Goal: Task Accomplishment & Management: Complete application form

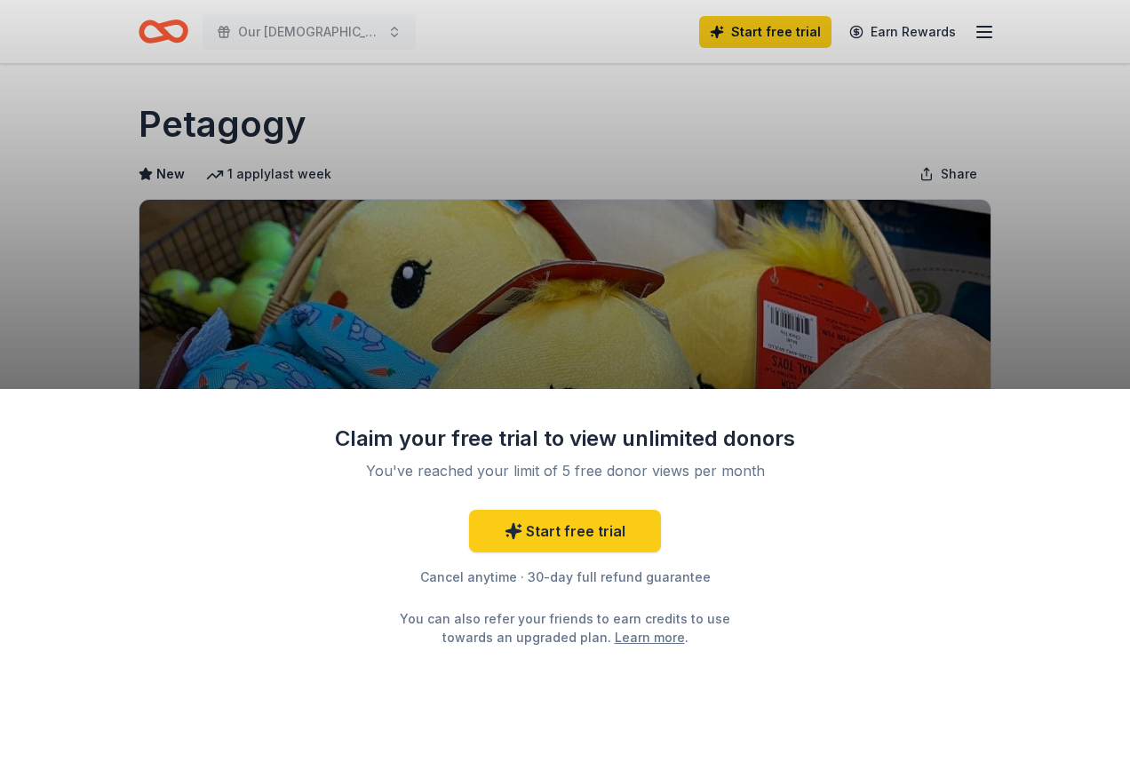
click at [255, 40] on div "Claim your free trial to view unlimited donors You've reached your limit of 5 f…" at bounding box center [565, 389] width 1130 height 778
click at [266, 35] on div "Claim your free trial to view unlimited donors You've reached your limit of 5 f…" at bounding box center [565, 389] width 1130 height 778
click at [975, 28] on div "Claim your free trial to view unlimited donors You've reached your limit of 5 f…" at bounding box center [565, 389] width 1130 height 778
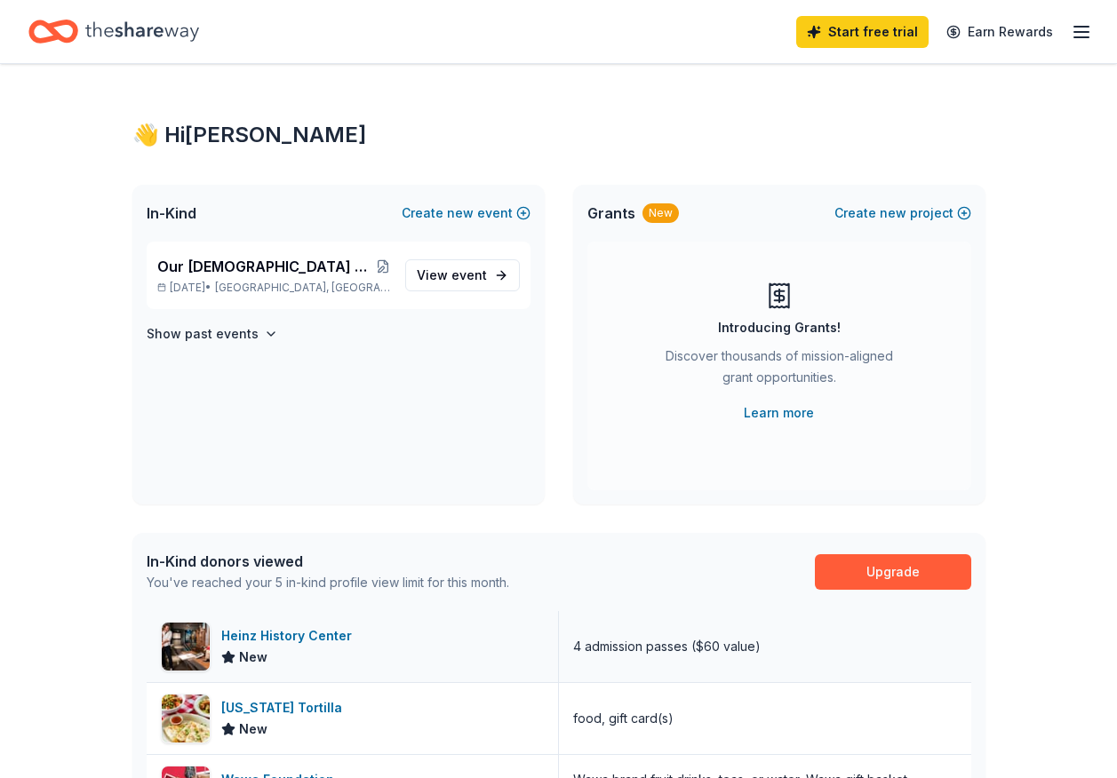
scroll to position [322, 0]
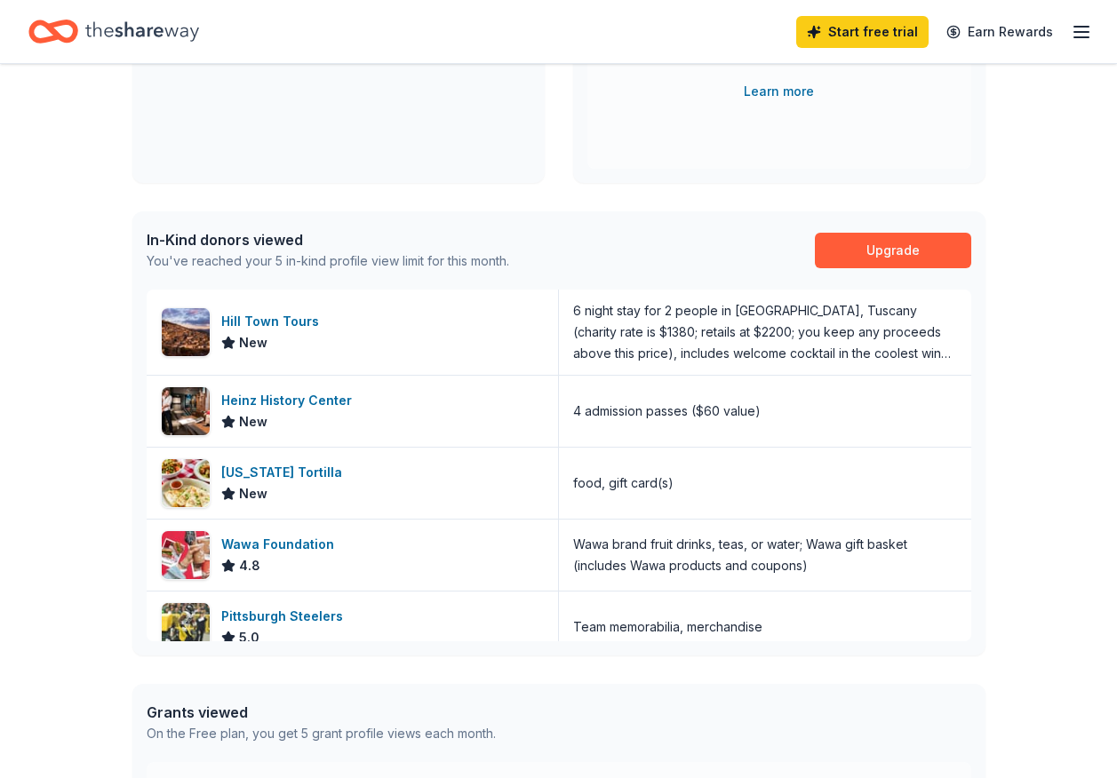
click at [125, 33] on icon "Home" at bounding box center [142, 31] width 114 height 20
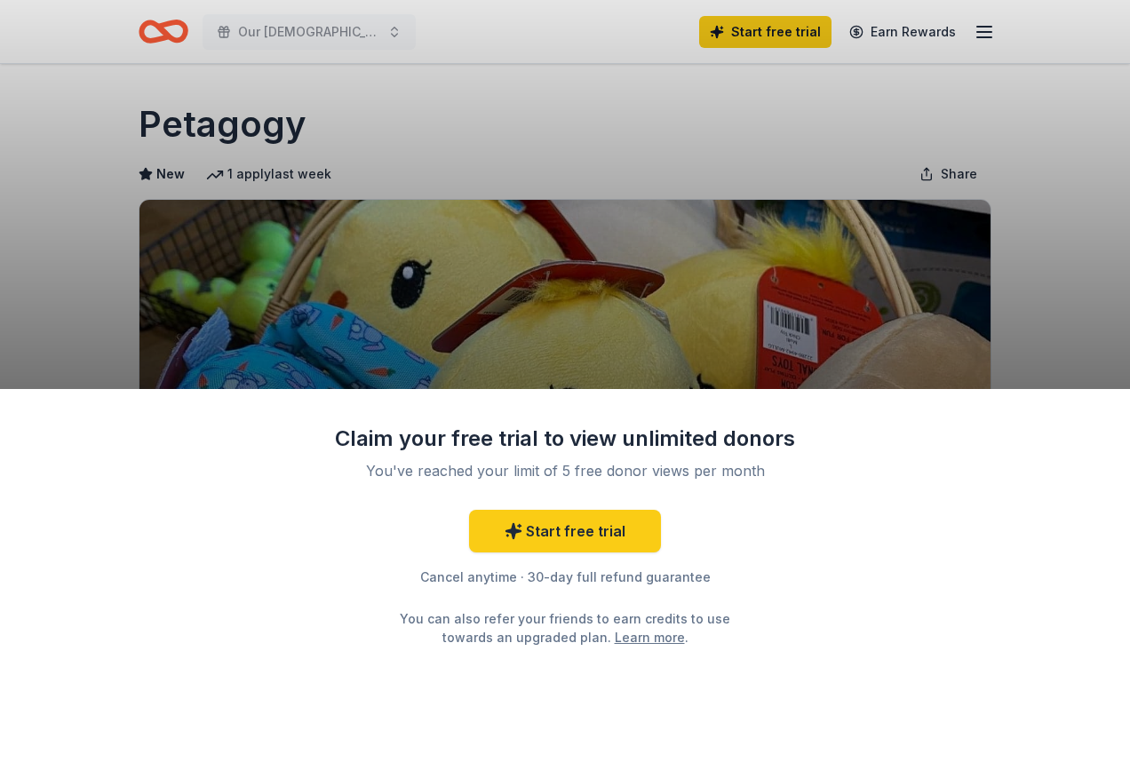
click at [959, 181] on div "Claim your free trial to view unlimited donors You've reached your limit of 5 f…" at bounding box center [565, 389] width 1130 height 778
click at [962, 175] on div "Claim your free trial to view unlimited donors You've reached your limit of 5 f…" at bounding box center [565, 389] width 1130 height 778
click at [977, 23] on div "Claim your free trial to view unlimited donors You've reached your limit of 5 f…" at bounding box center [565, 389] width 1130 height 778
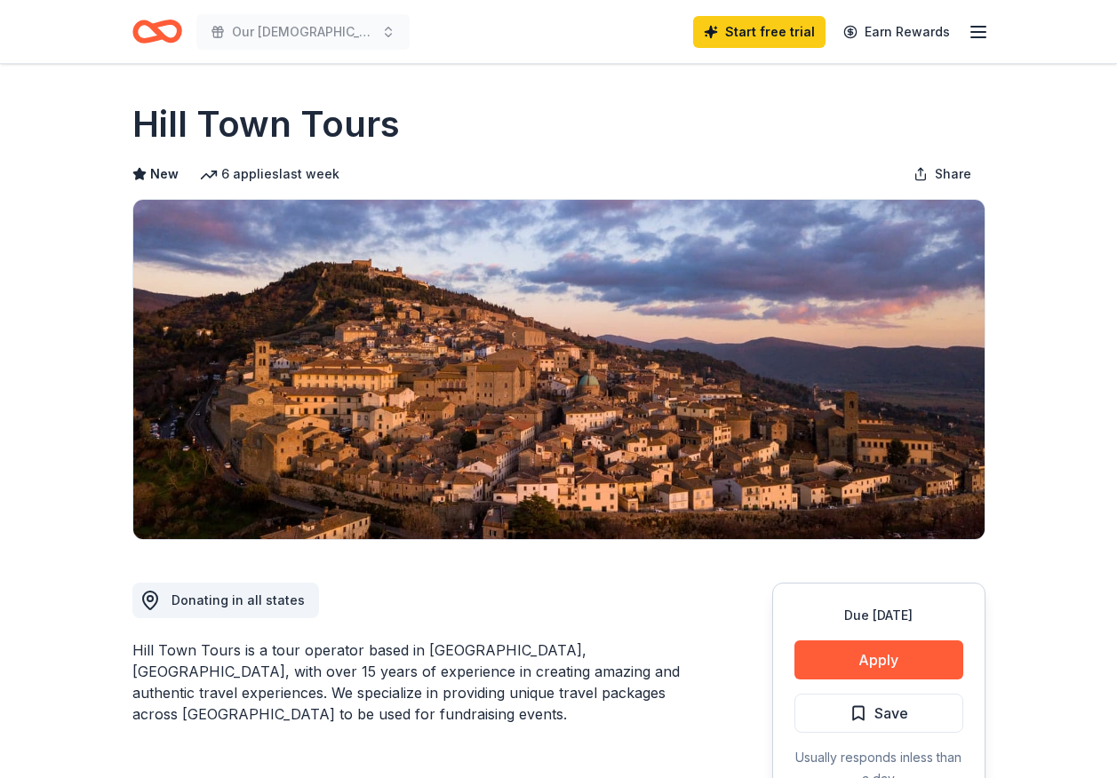
drag, startPoint x: 889, startPoint y: 647, endPoint x: 891, endPoint y: 638, distance: 9.3
click at [891, 638] on div "Due in 88 days Apply Save Usually responds in less than a day" at bounding box center [878, 697] width 213 height 229
click at [883, 672] on button "Apply" at bounding box center [878, 660] width 169 height 39
click at [884, 666] on button "Apply" at bounding box center [878, 660] width 169 height 39
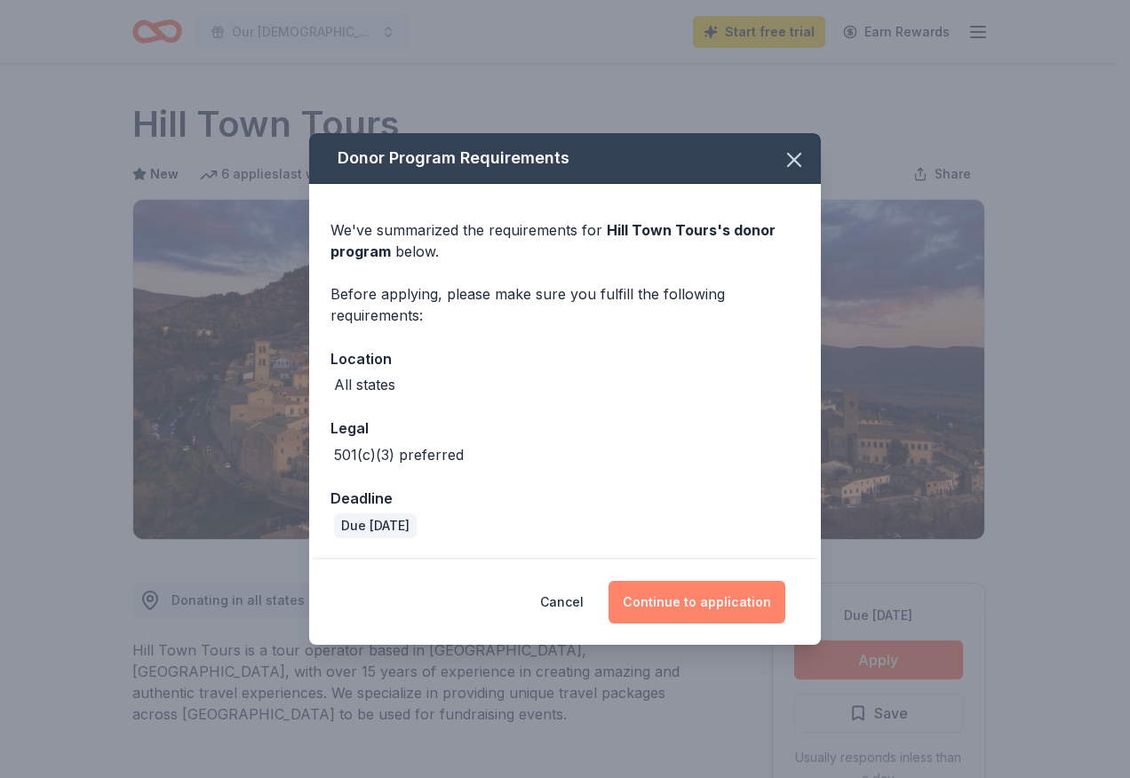
click at [688, 600] on button "Continue to application" at bounding box center [697, 602] width 177 height 43
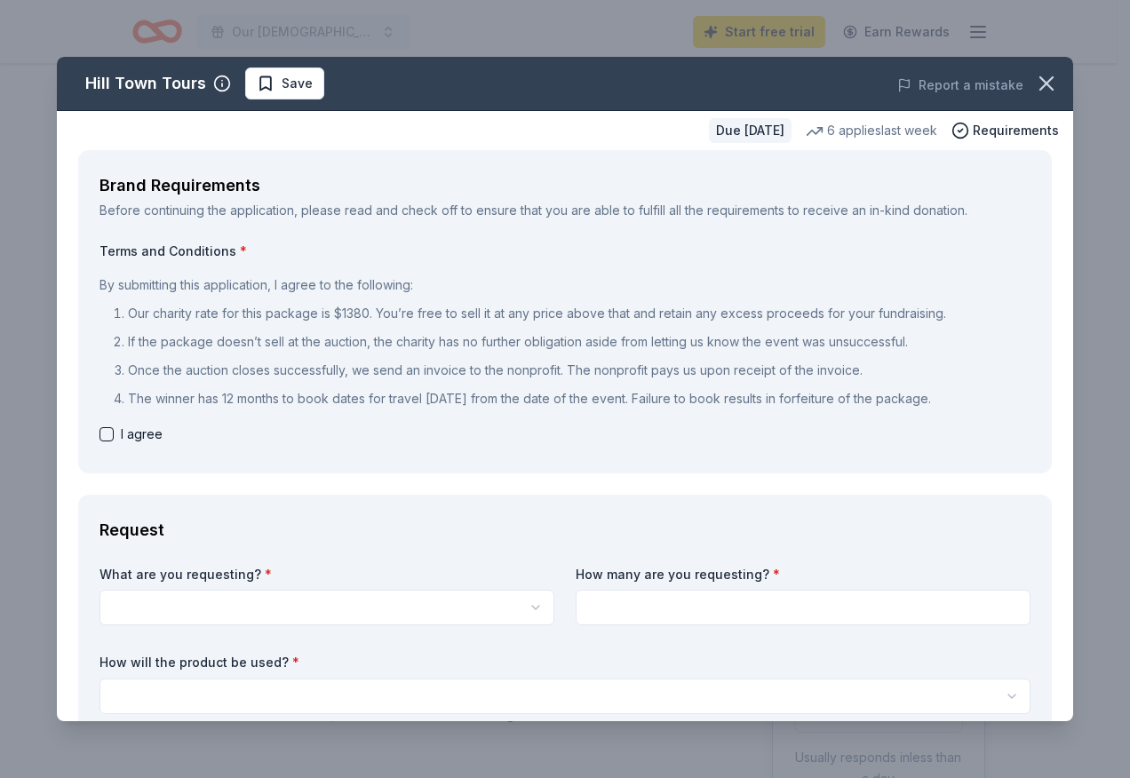
click at [100, 430] on button "button" at bounding box center [107, 434] width 14 height 14
checkbox input "true"
click at [1041, 86] on icon "button" at bounding box center [1047, 83] width 12 height 12
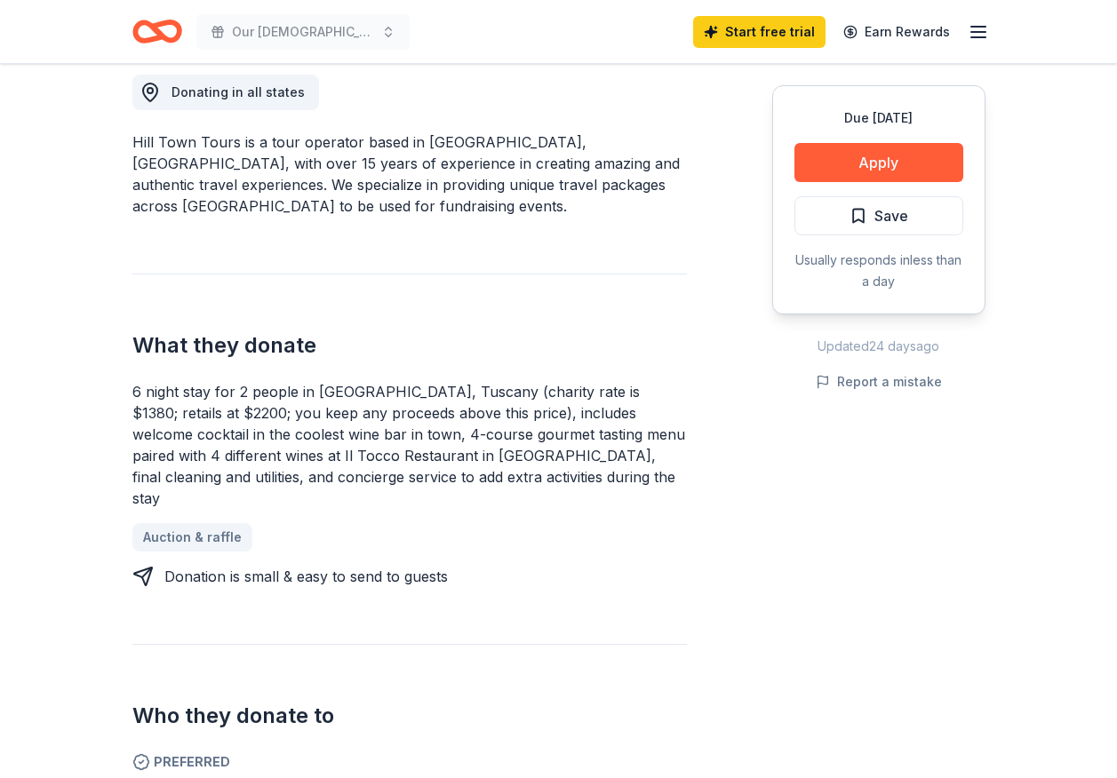
scroll to position [517, 0]
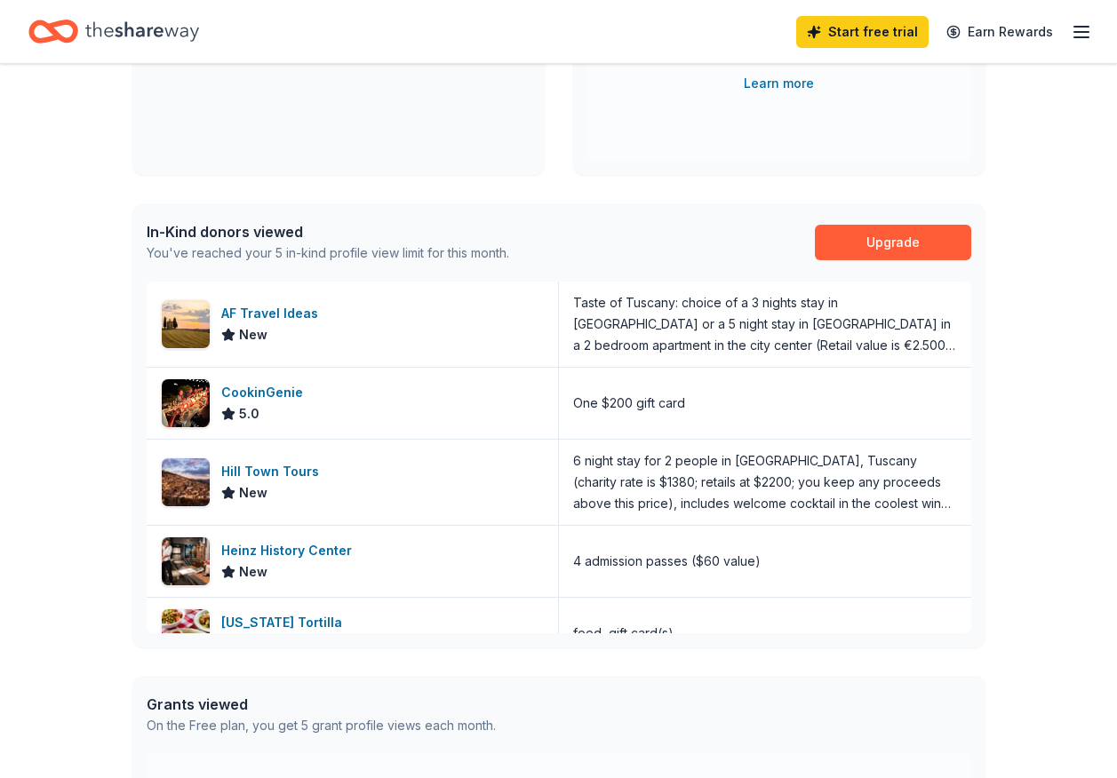
scroll to position [342, 0]
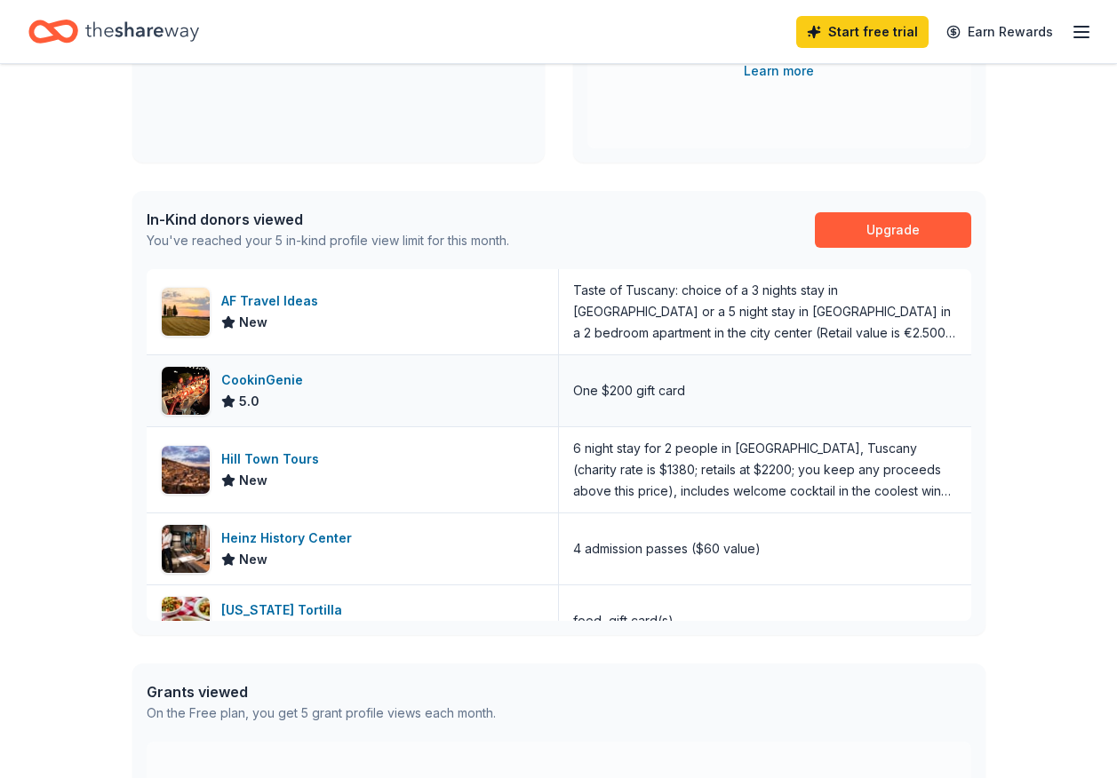
click at [252, 376] on div "CookinGenie" at bounding box center [265, 380] width 89 height 21
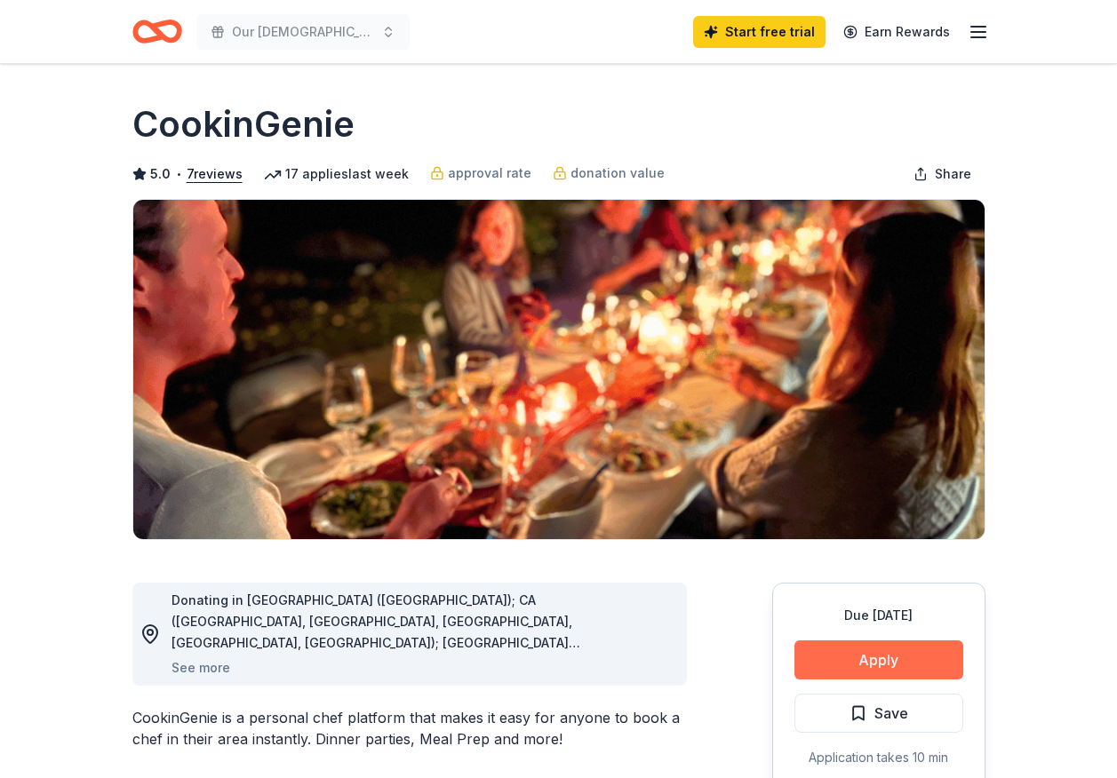
click at [888, 675] on button "Apply" at bounding box center [878, 660] width 169 height 39
click at [889, 671] on button "Apply" at bounding box center [878, 660] width 169 height 39
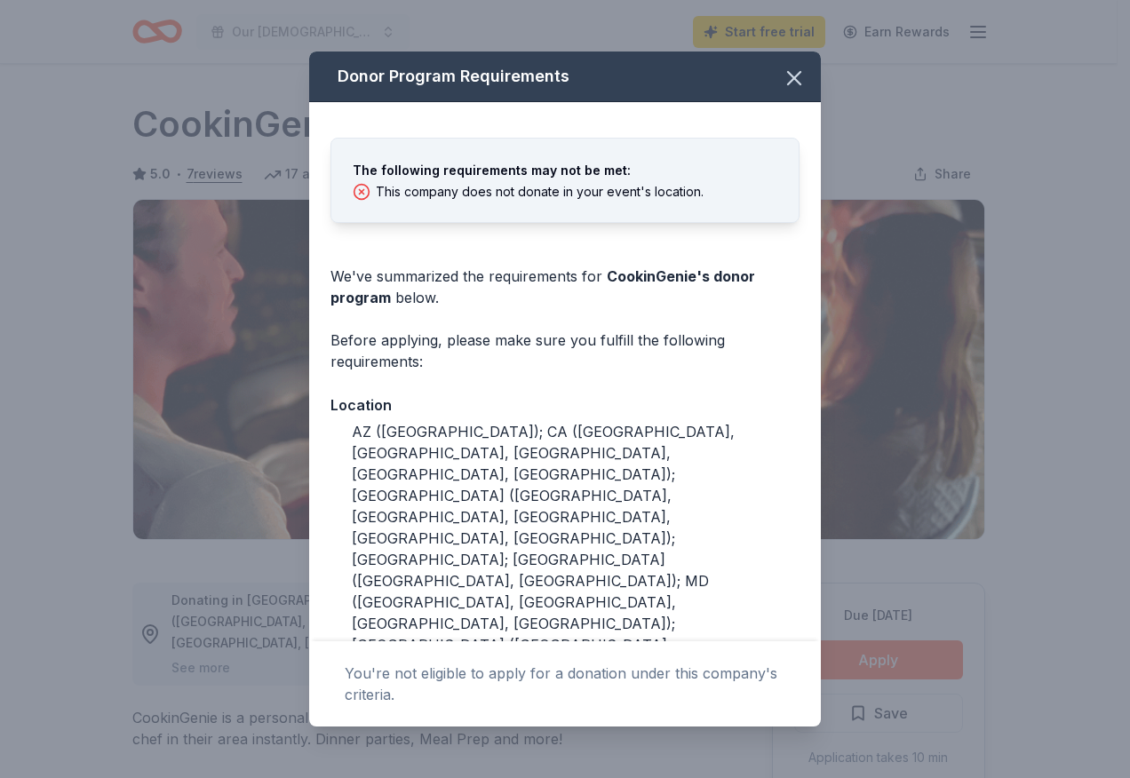
click at [893, 665] on div "Donor Program Requirements The following requirements may not be met: This comp…" at bounding box center [565, 389] width 1130 height 778
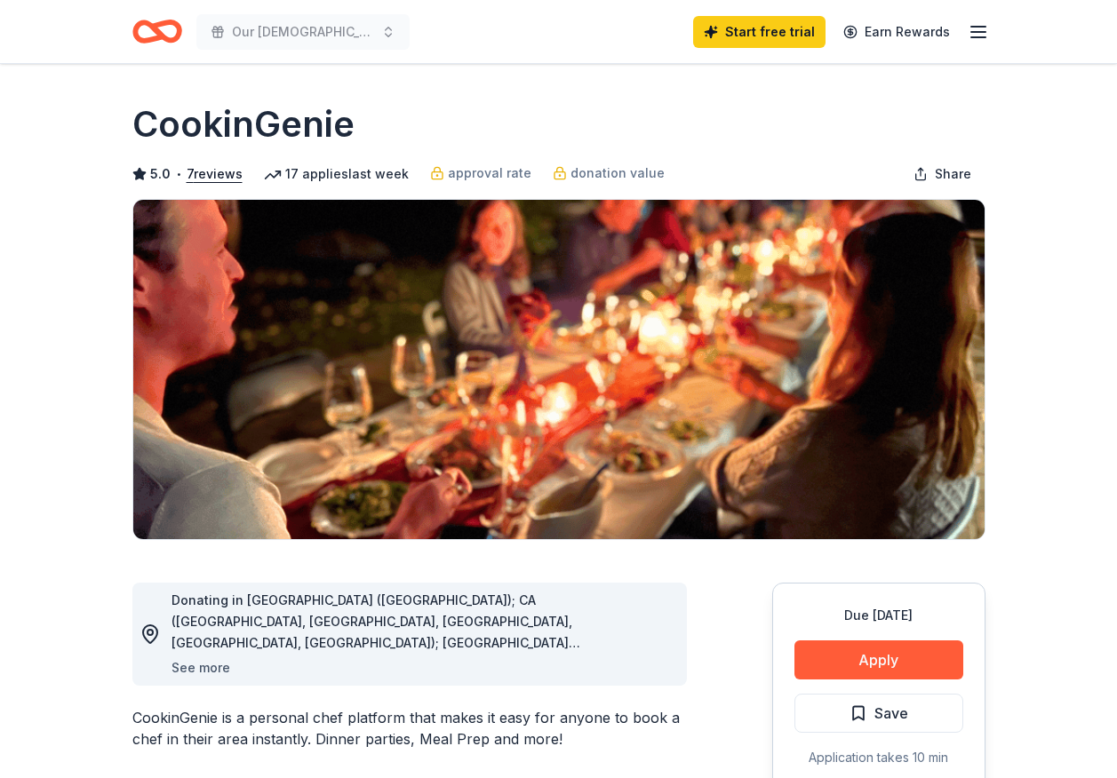
click at [205, 667] on button "See more" at bounding box center [201, 668] width 59 height 21
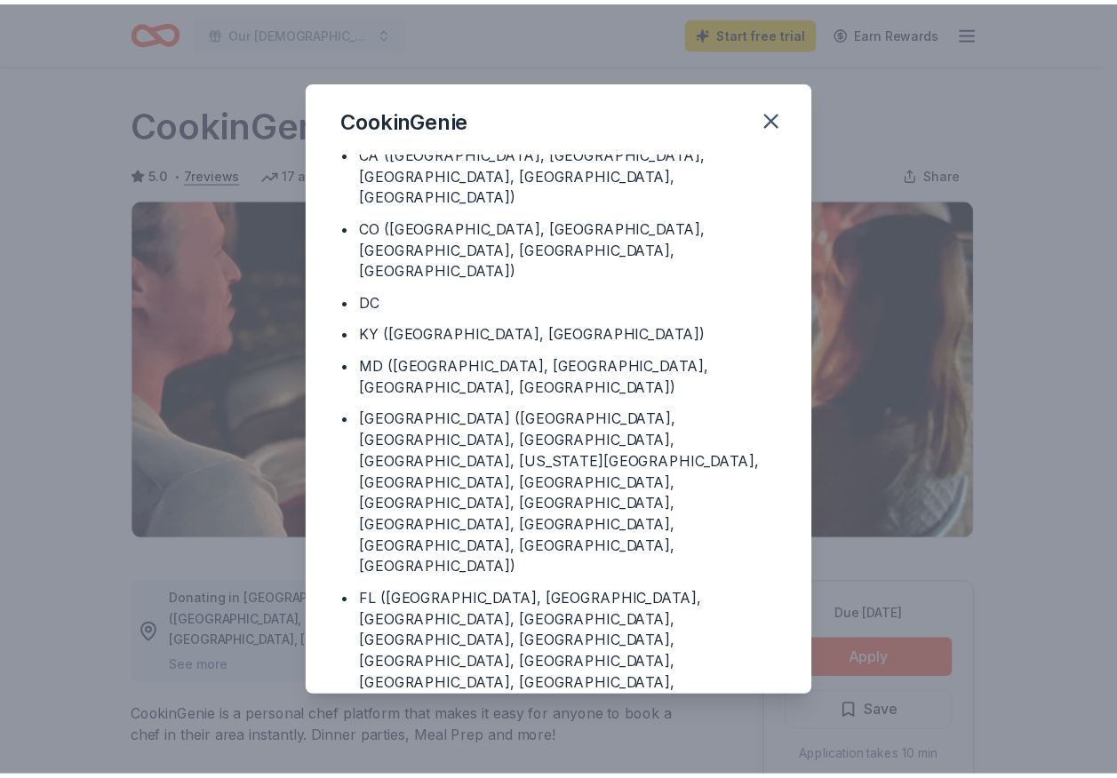
scroll to position [116, 0]
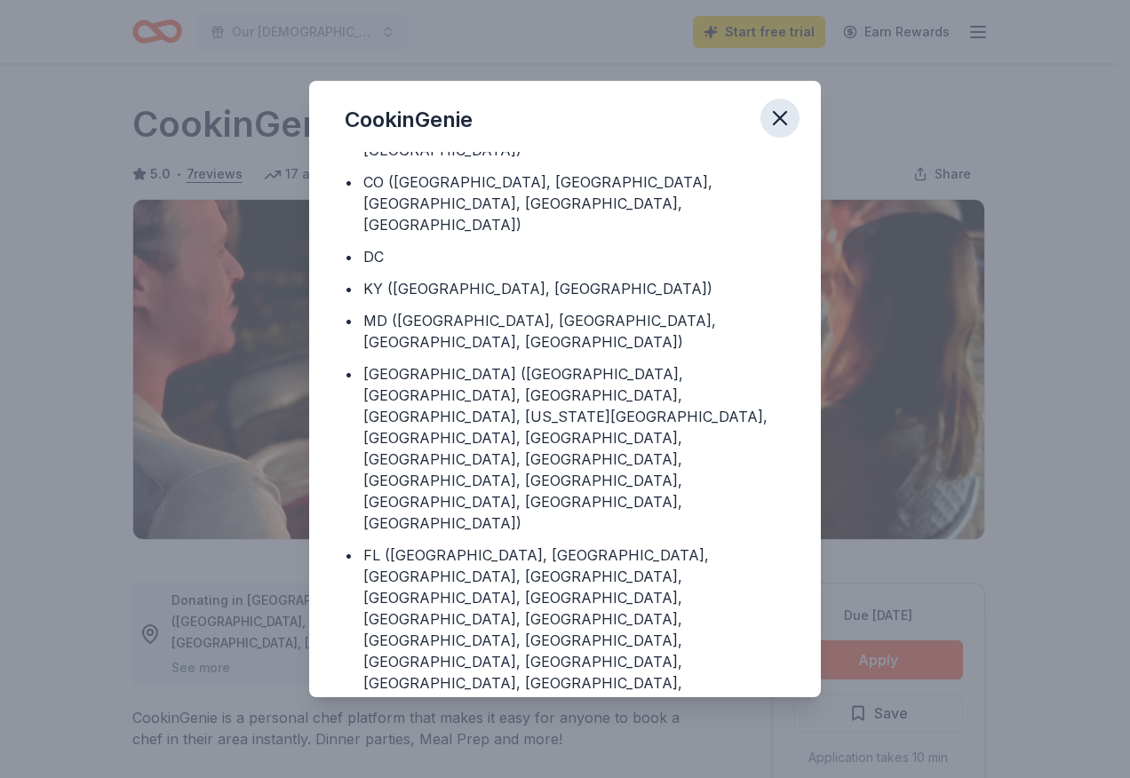
click at [784, 110] on icon "button" at bounding box center [780, 118] width 25 height 25
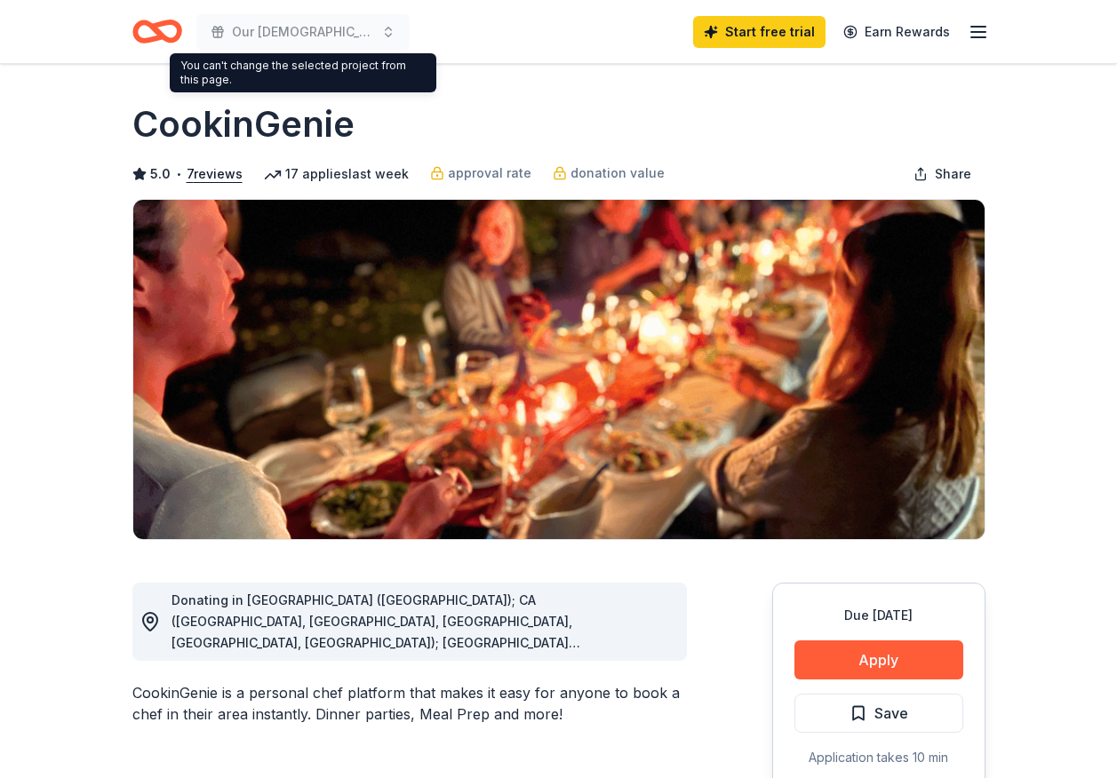
click at [171, 28] on icon "Home" at bounding box center [157, 32] width 50 height 42
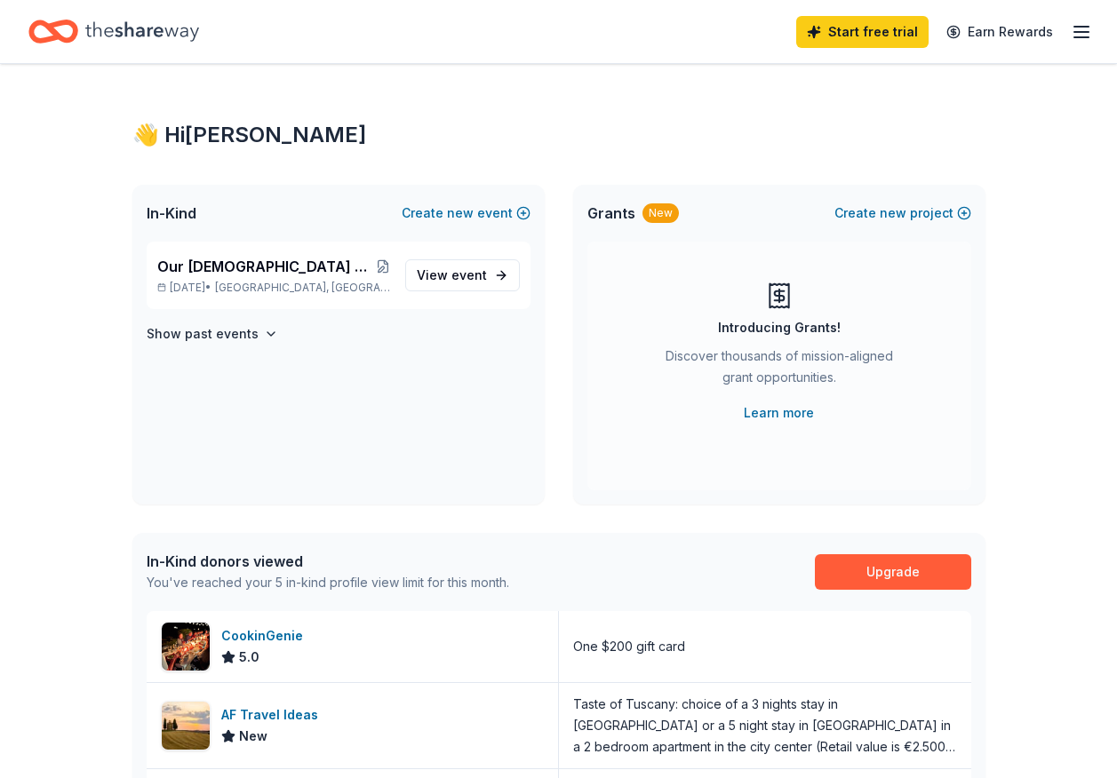
click at [274, 332] on div "Show past events" at bounding box center [339, 333] width 384 height 21
click at [267, 333] on icon "button" at bounding box center [270, 334] width 7 height 4
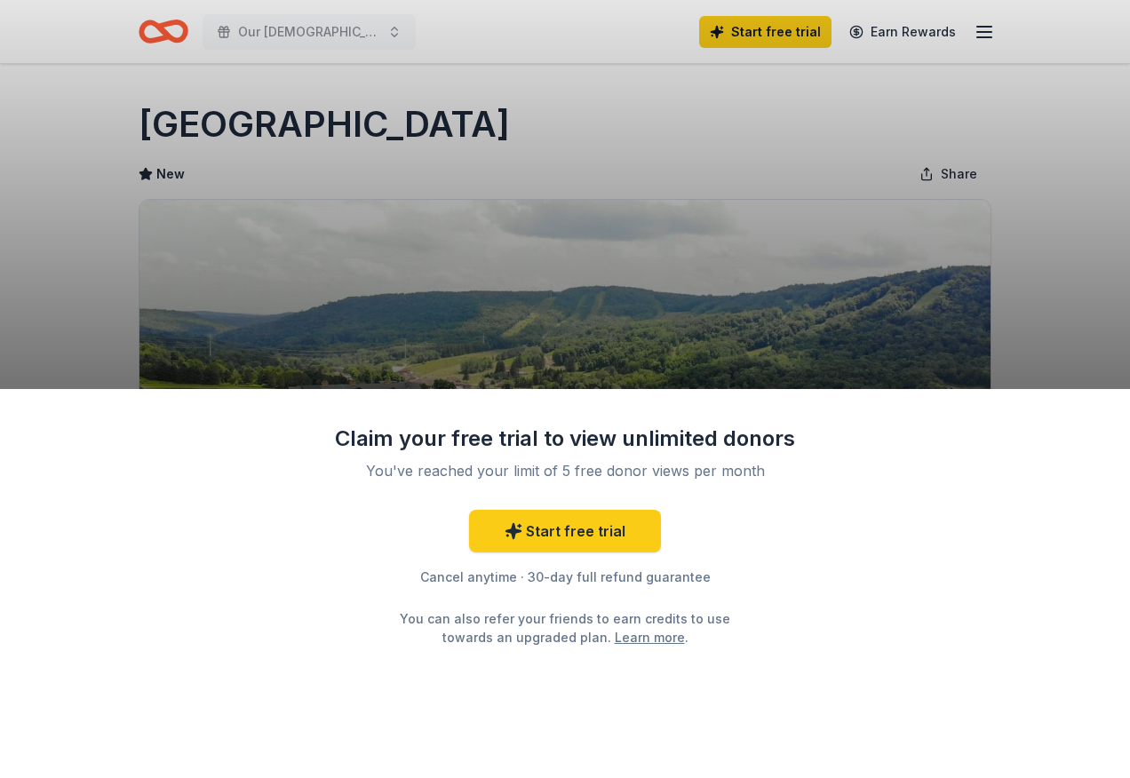
drag, startPoint x: 890, startPoint y: 701, endPoint x: 890, endPoint y: 672, distance: 29.3
click at [890, 672] on div "Claim your free trial to view unlimited donors You've reached your limit of 5 f…" at bounding box center [565, 583] width 1130 height 389
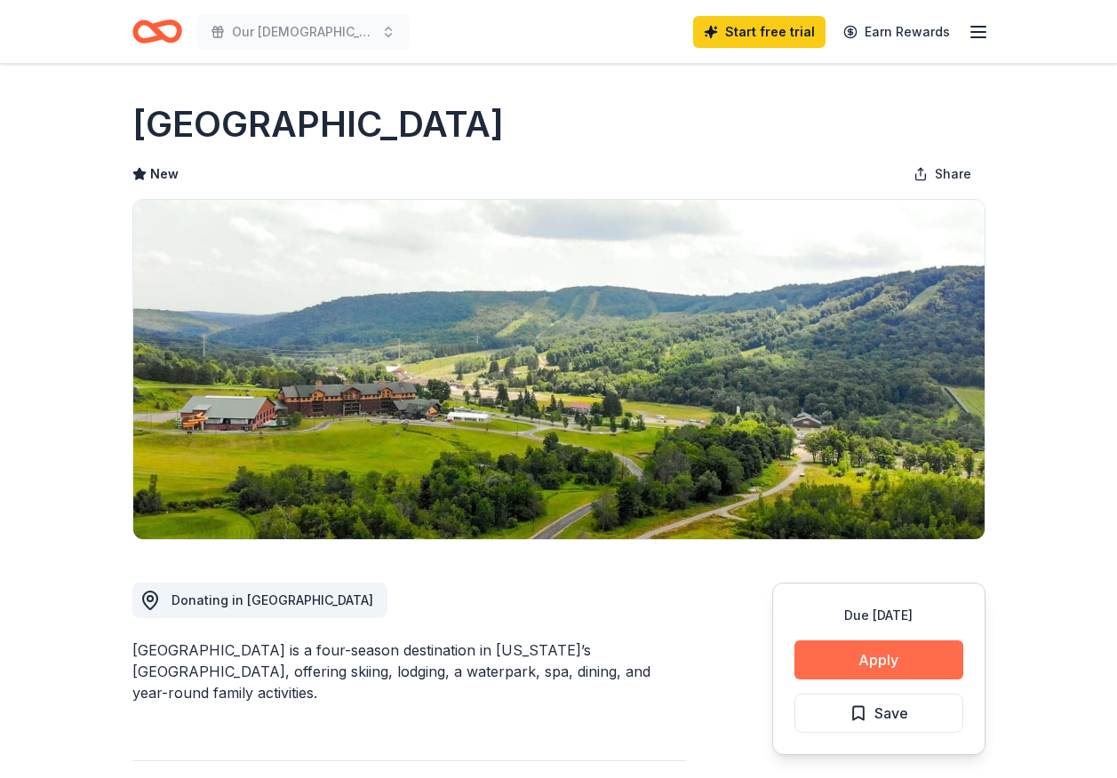
click at [893, 659] on button "Apply" at bounding box center [878, 660] width 169 height 39
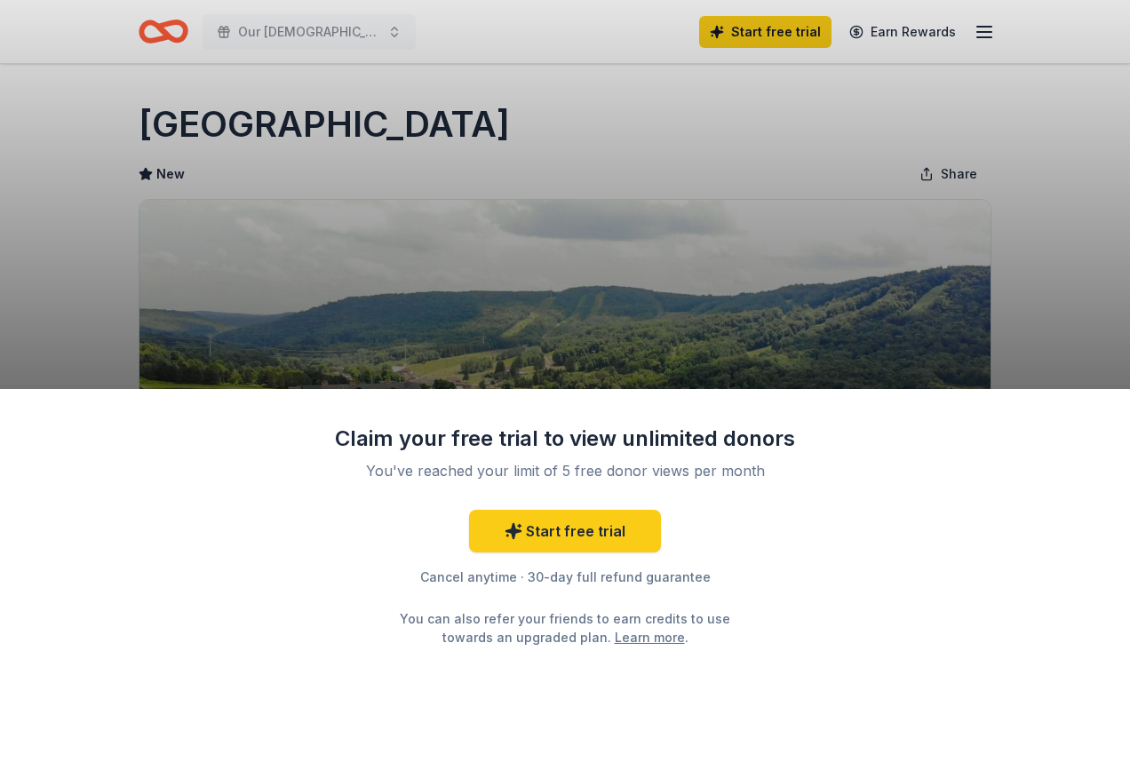
click at [893, 659] on div "Claim your free trial to view unlimited donors You've reached your limit of 5 f…" at bounding box center [565, 583] width 1130 height 389
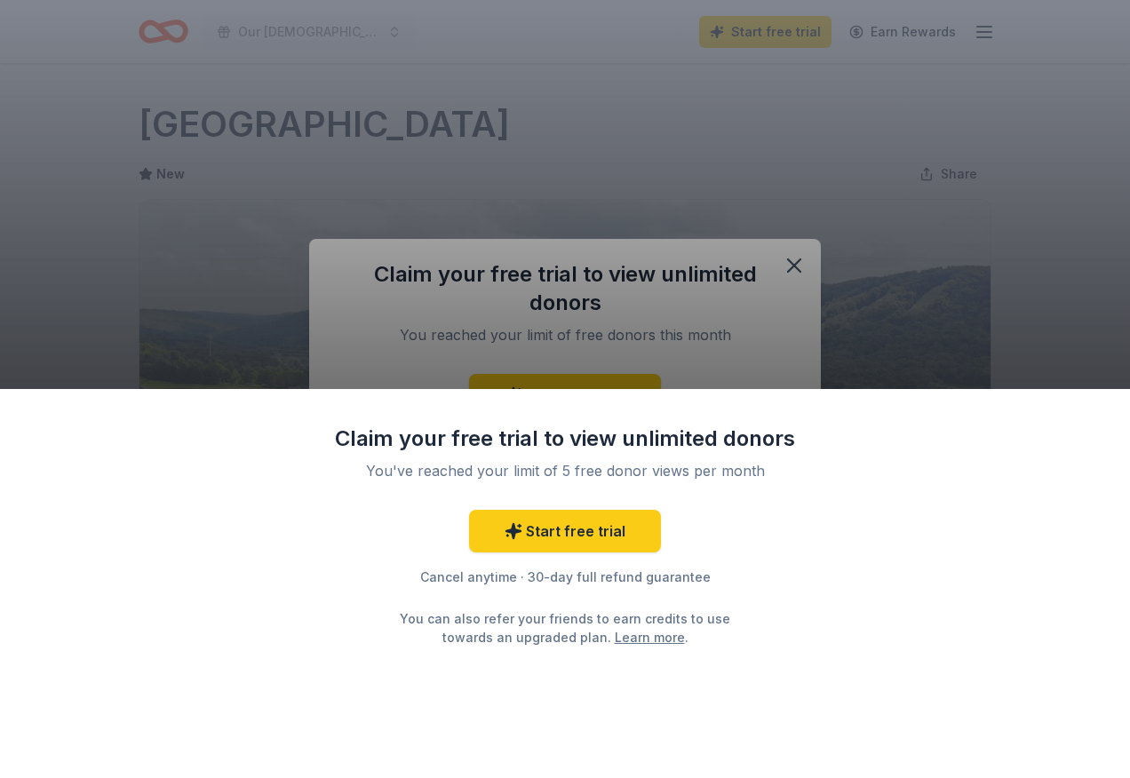
click at [795, 267] on div "Claim your free trial to view unlimited donors You've reached your limit of 5 f…" at bounding box center [565, 389] width 1130 height 778
